Goal: Navigation & Orientation: Find specific page/section

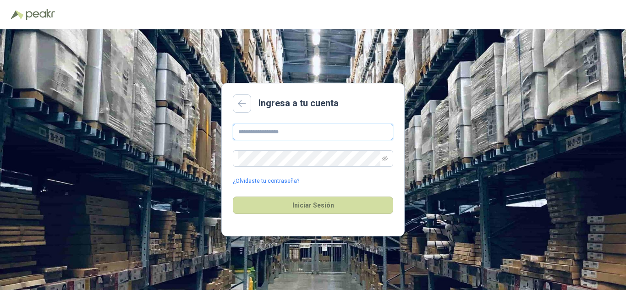
click at [258, 137] on input "text" at bounding box center [313, 132] width 160 height 16
type input "**********"
click at [233, 197] on button "Iniciar Sesión" at bounding box center [313, 205] width 160 height 17
click at [384, 158] on icon "eye-invisible" at bounding box center [384, 158] width 5 height 5
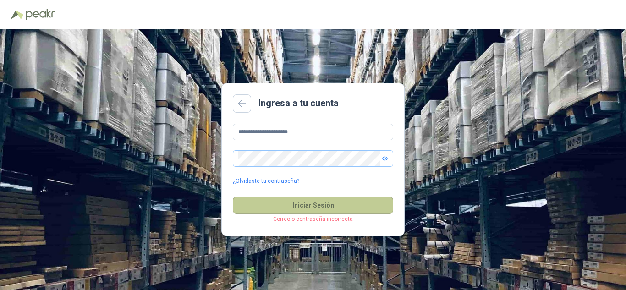
click at [284, 201] on button "Iniciar Sesión" at bounding box center [313, 205] width 160 height 17
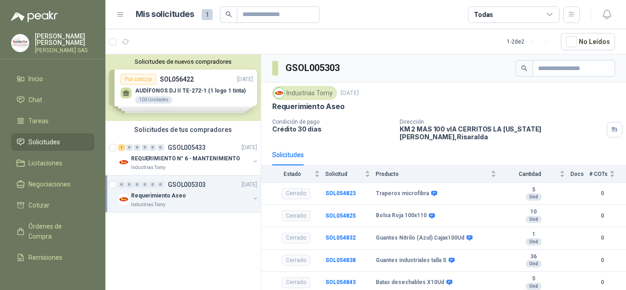
click at [199, 105] on div "Solicitudes de nuevos compradores Por cotizar SOL056422 [DATE] AUDÍFONOS DJ II …" at bounding box center [182, 88] width 155 height 66
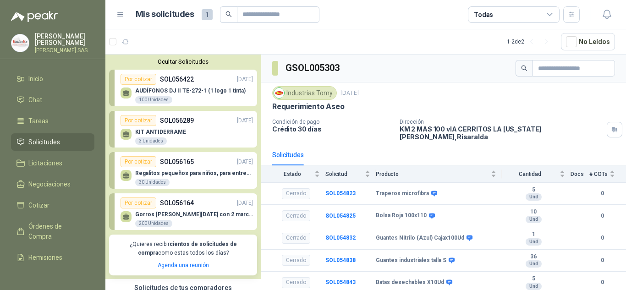
click at [205, 129] on div "KIT ANTIDERRAME 3 Unidades" at bounding box center [186, 135] width 132 height 19
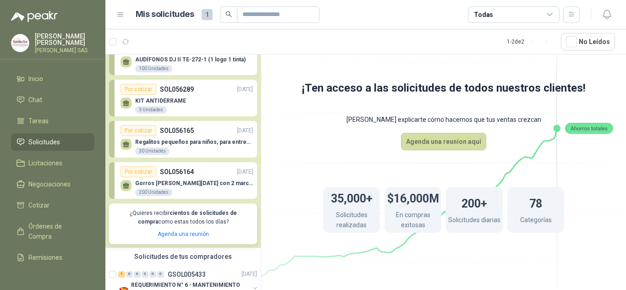
scroll to position [46, 0]
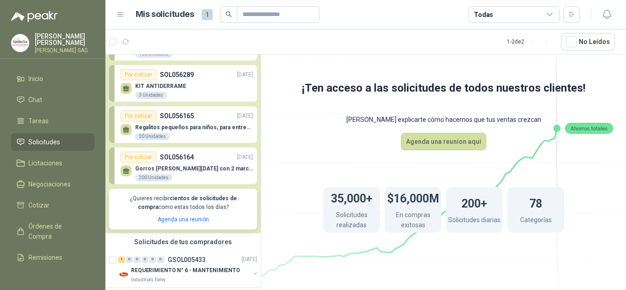
click at [203, 131] on div "Regalitos pequeños para niños, para entrega en las novenas En el adjunto hay ma…" at bounding box center [194, 132] width 118 height 16
click at [197, 164] on div "Gorros [PERSON_NAME][DATE] con 2 marcas 200 Unidades" at bounding box center [186, 172] width 132 height 19
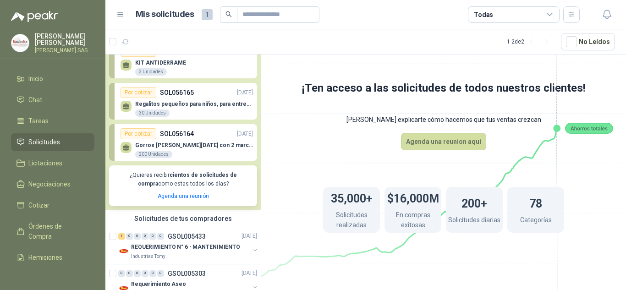
scroll to position [91, 0]
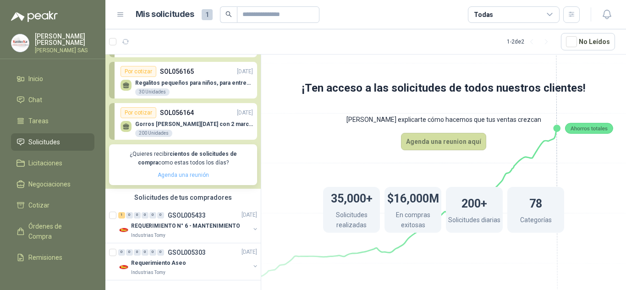
click at [192, 176] on link "Agenda una reunión" at bounding box center [183, 175] width 51 height 6
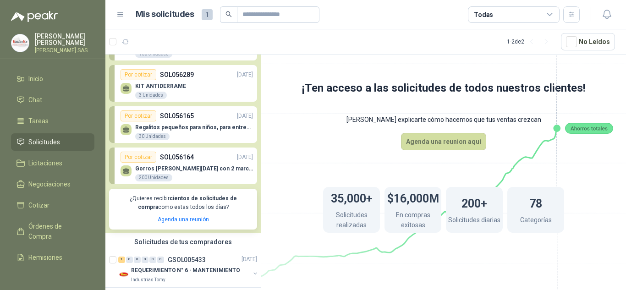
scroll to position [0, 0]
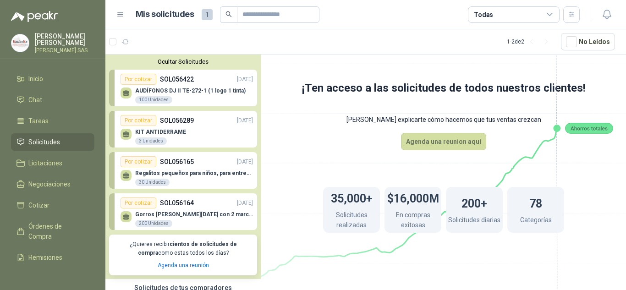
click at [180, 61] on button "Ocultar Solicitudes" at bounding box center [183, 61] width 148 height 7
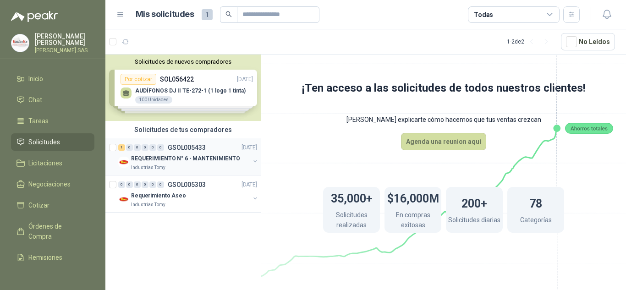
click at [203, 164] on div "Industrias Tomy" at bounding box center [190, 167] width 119 height 7
